Goal: Browse casually: Explore the website without a specific task or goal

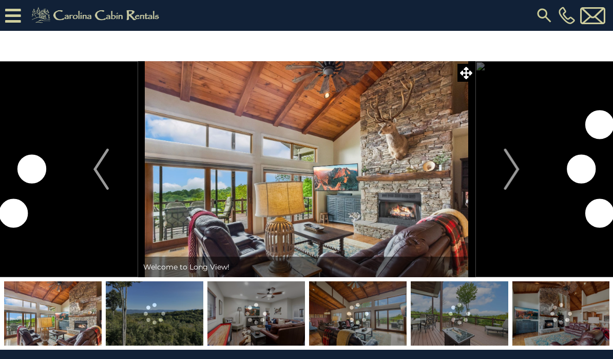
click at [513, 169] on img "Next" at bounding box center [512, 168] width 15 height 41
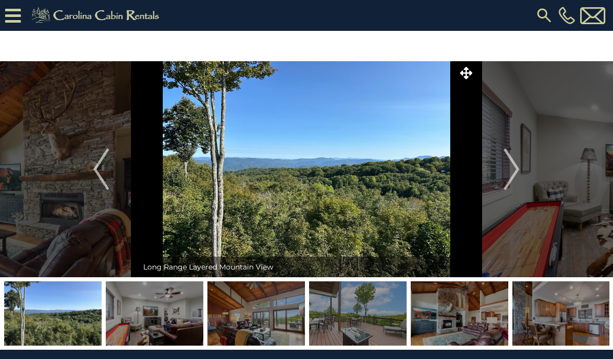
click at [519, 170] on img "Next" at bounding box center [512, 168] width 15 height 41
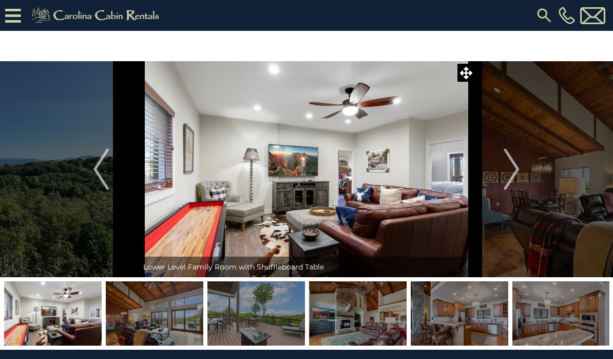
click at [513, 172] on img "Next" at bounding box center [512, 168] width 15 height 41
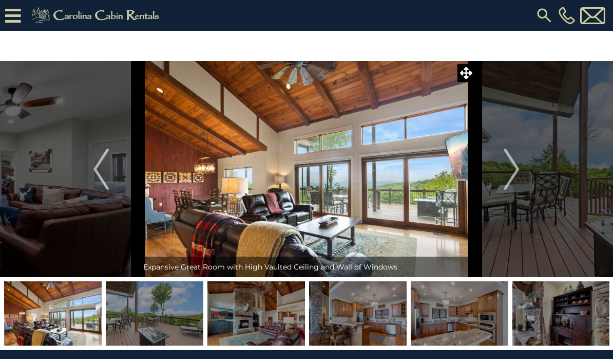
click at [515, 175] on img "Next" at bounding box center [512, 168] width 15 height 41
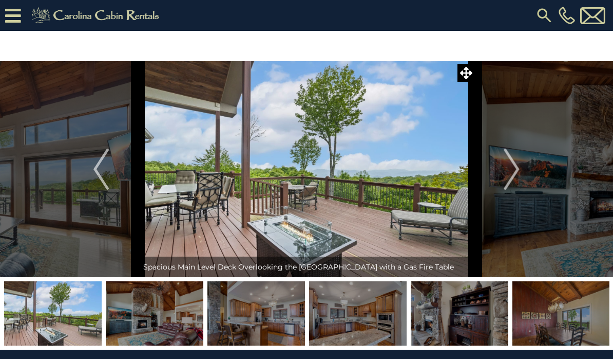
click at [517, 178] on img "Next" at bounding box center [512, 168] width 15 height 41
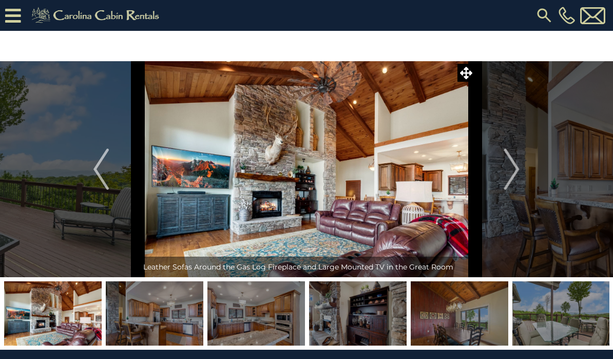
click at [518, 175] on img "Next" at bounding box center [512, 168] width 15 height 41
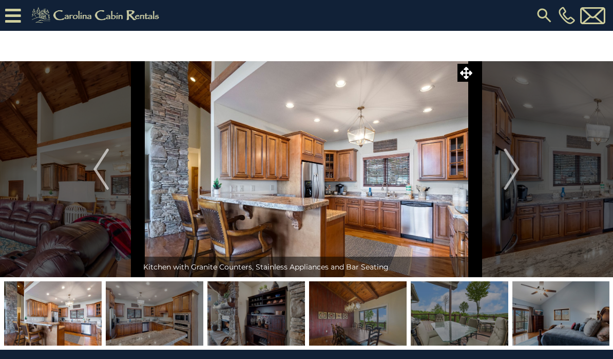
click at [515, 177] on img "Next" at bounding box center [512, 168] width 15 height 41
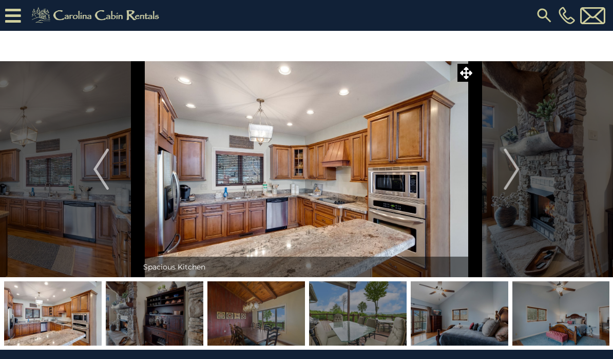
click at [507, 180] on img "Next" at bounding box center [512, 168] width 15 height 41
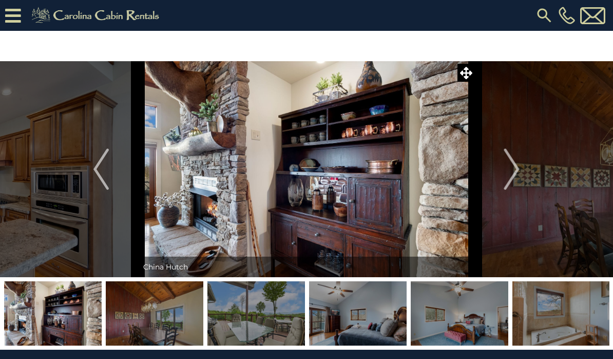
click at [514, 176] on img "Next" at bounding box center [512, 168] width 15 height 41
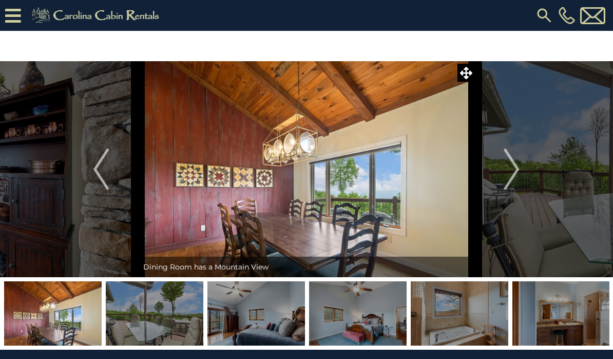
click at [516, 175] on img "Next" at bounding box center [512, 168] width 15 height 41
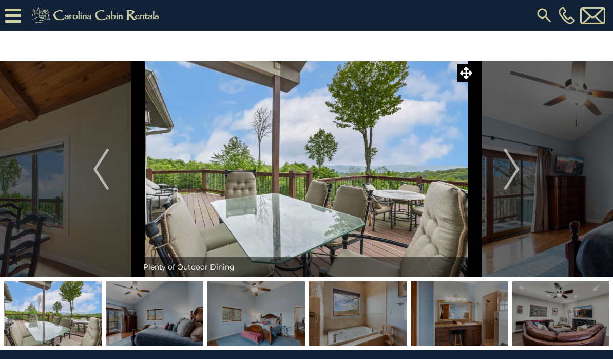
click at [512, 175] on img "Next" at bounding box center [512, 168] width 15 height 41
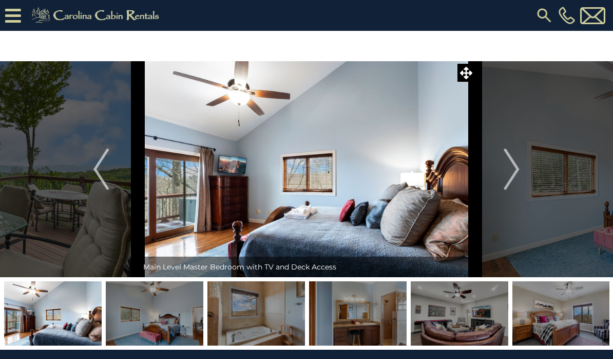
click at [515, 174] on img "Next" at bounding box center [512, 168] width 15 height 41
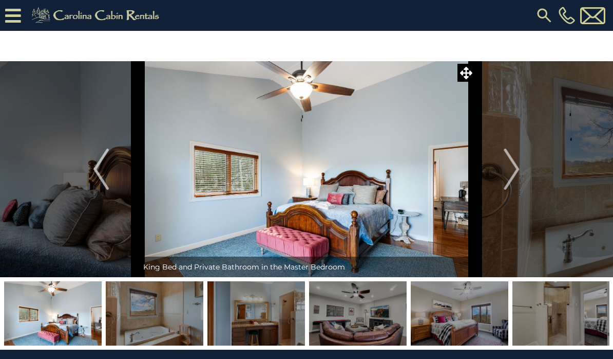
click at [513, 179] on img "Next" at bounding box center [512, 168] width 15 height 41
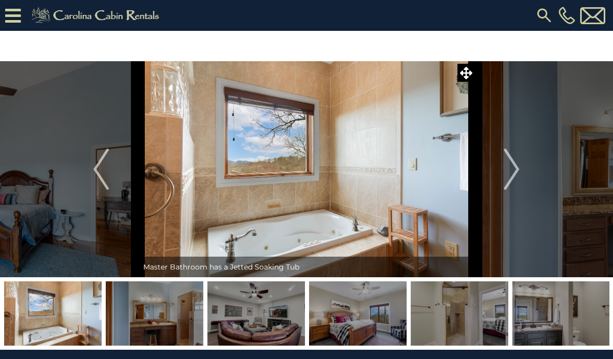
click at [510, 180] on img "Next" at bounding box center [512, 168] width 15 height 41
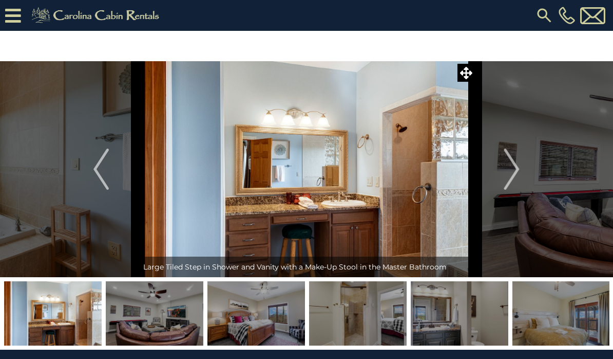
click at [508, 186] on img "Next" at bounding box center [512, 168] width 15 height 41
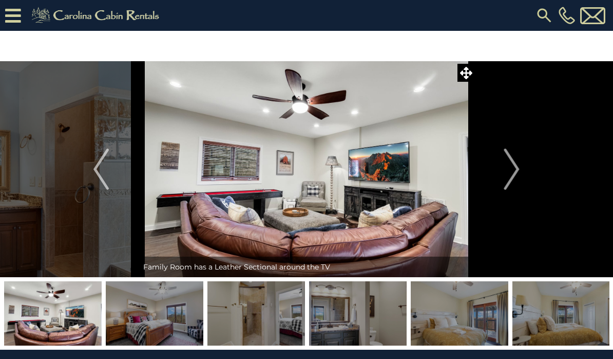
click at [513, 182] on img "Next" at bounding box center [512, 168] width 15 height 41
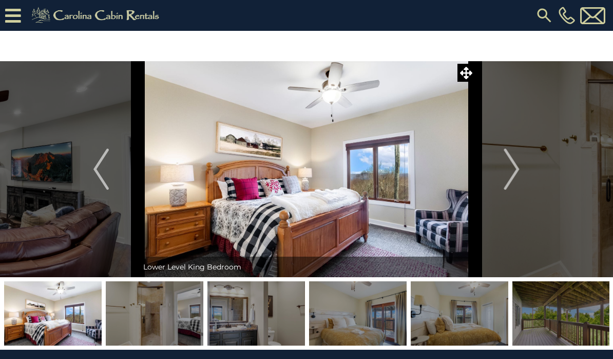
click at [517, 180] on img "Next" at bounding box center [512, 168] width 15 height 41
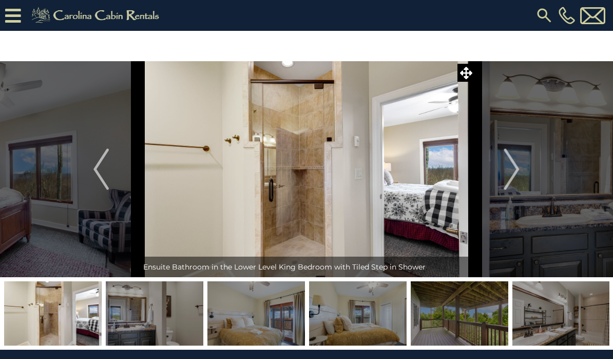
click at [520, 176] on img "Next" at bounding box center [512, 168] width 15 height 41
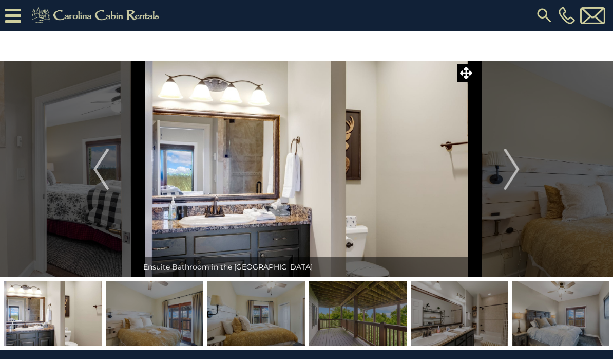
click at [518, 166] on img "Next" at bounding box center [512, 168] width 15 height 41
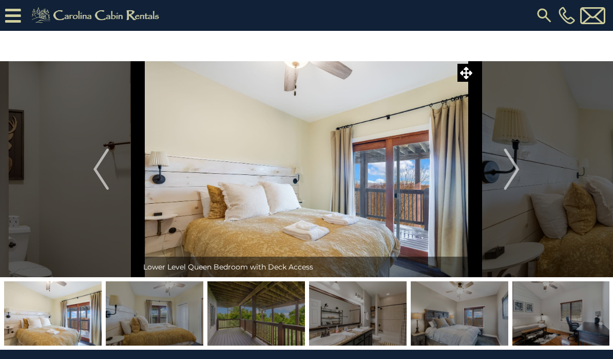
click at [508, 180] on img "Next" at bounding box center [512, 168] width 15 height 41
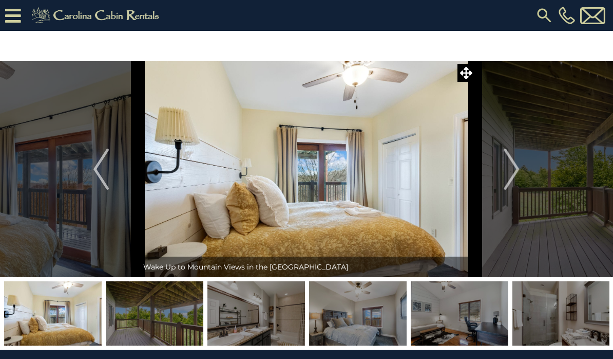
click at [510, 181] on img "Next" at bounding box center [512, 168] width 15 height 41
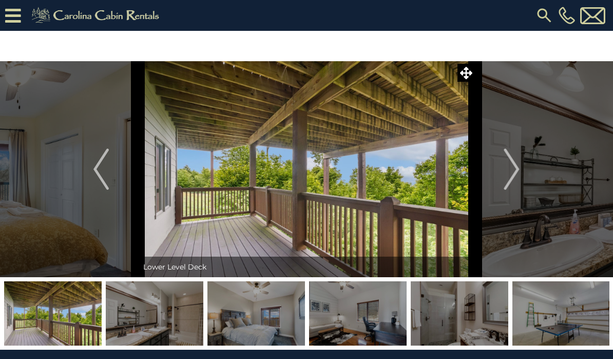
click at [510, 177] on img "Next" at bounding box center [512, 168] width 15 height 41
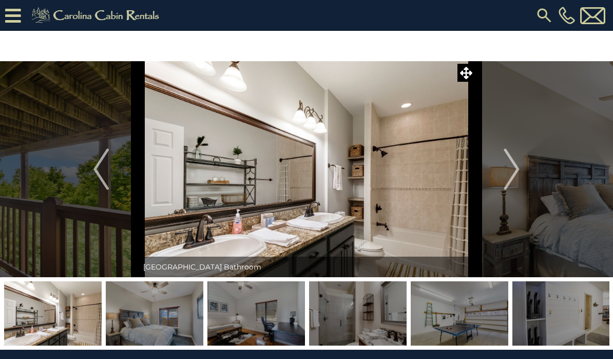
click at [509, 184] on img "Next" at bounding box center [512, 168] width 15 height 41
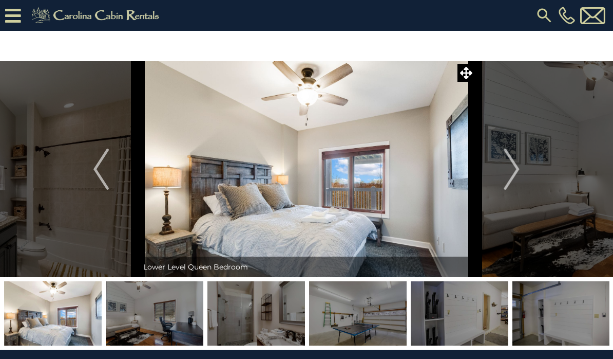
click at [508, 181] on img "Next" at bounding box center [512, 168] width 15 height 41
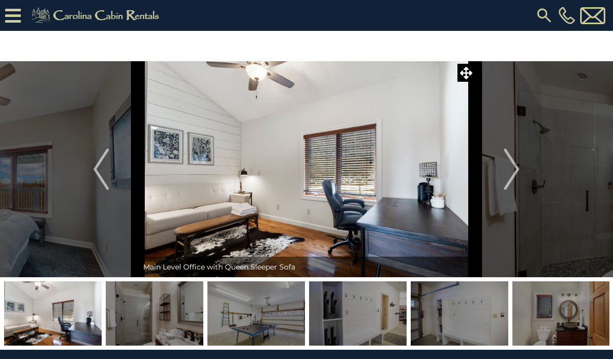
click at [508, 184] on img "Next" at bounding box center [512, 168] width 15 height 41
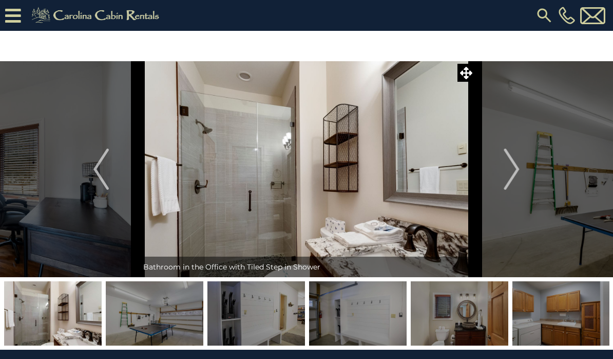
click at [508, 182] on img "Next" at bounding box center [512, 168] width 15 height 41
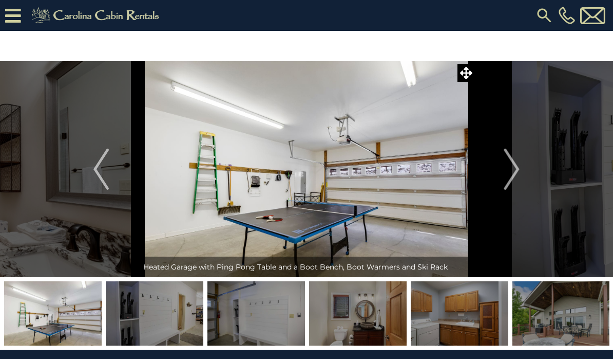
click at [506, 177] on img "Next" at bounding box center [512, 168] width 15 height 41
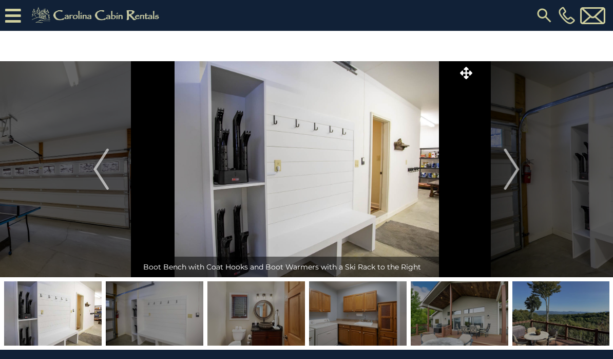
click at [508, 181] on img "Next" at bounding box center [512, 168] width 15 height 41
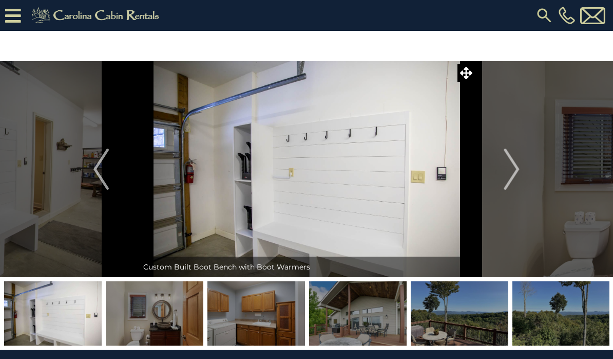
click at [514, 178] on img "Next" at bounding box center [512, 168] width 15 height 41
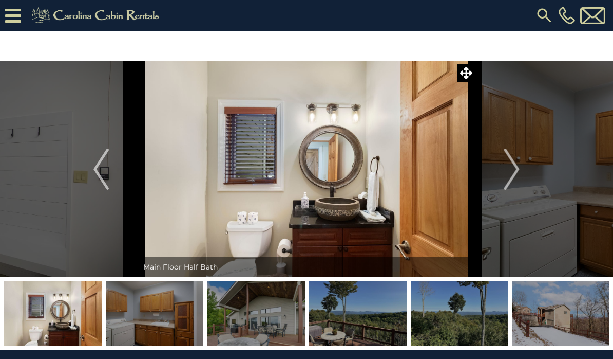
click at [517, 177] on img "Next" at bounding box center [512, 168] width 15 height 41
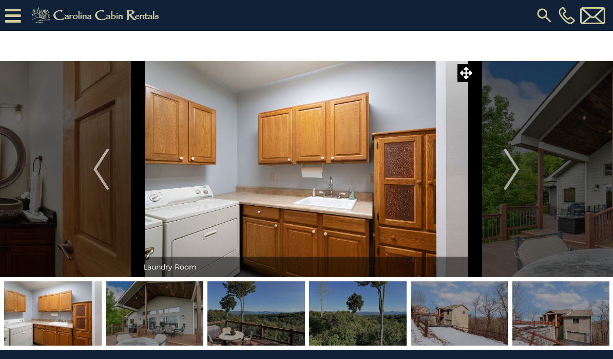
click at [518, 180] on img "Next" at bounding box center [512, 168] width 15 height 41
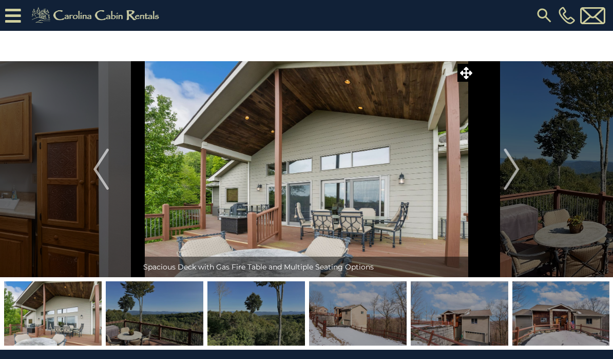
click at [517, 178] on img "Next" at bounding box center [512, 168] width 15 height 41
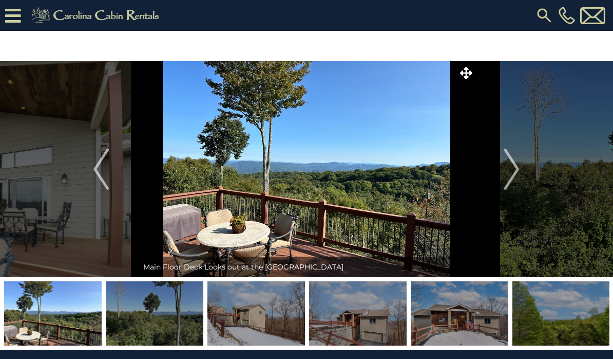
click at [513, 182] on img "Next" at bounding box center [512, 168] width 15 height 41
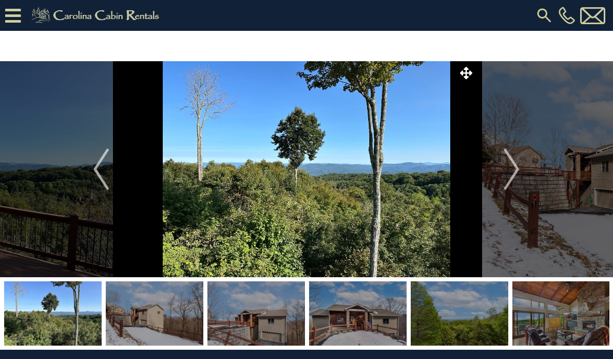
click at [515, 177] on img "Next" at bounding box center [512, 168] width 15 height 41
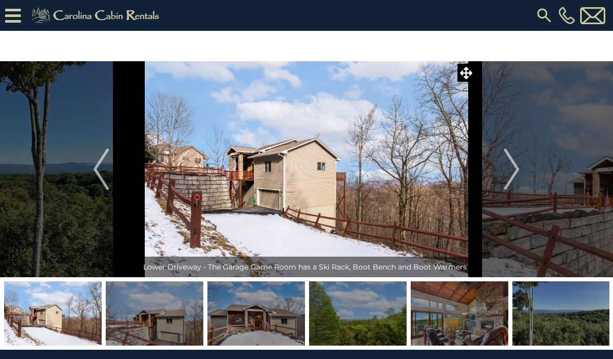
click at [519, 178] on img "Next" at bounding box center [512, 168] width 15 height 41
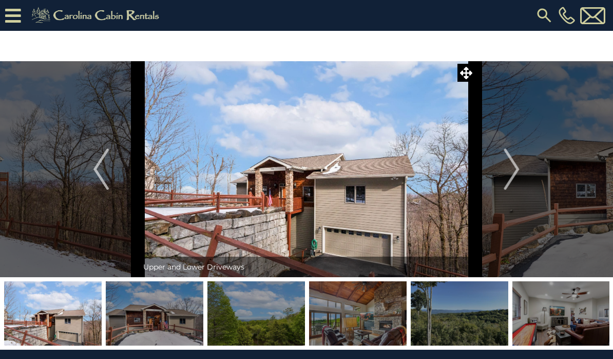
click at [514, 181] on img "Next" at bounding box center [512, 168] width 15 height 41
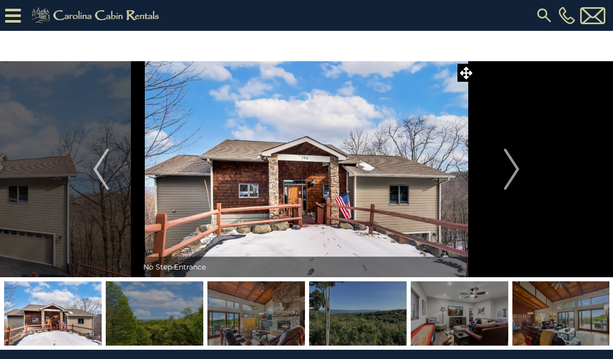
click at [517, 178] on img "Next" at bounding box center [512, 168] width 15 height 41
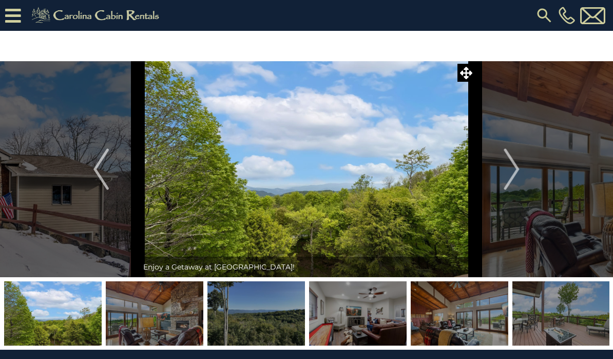
click at [513, 179] on img "Next" at bounding box center [512, 168] width 15 height 41
